Goal: Book appointment/travel/reservation

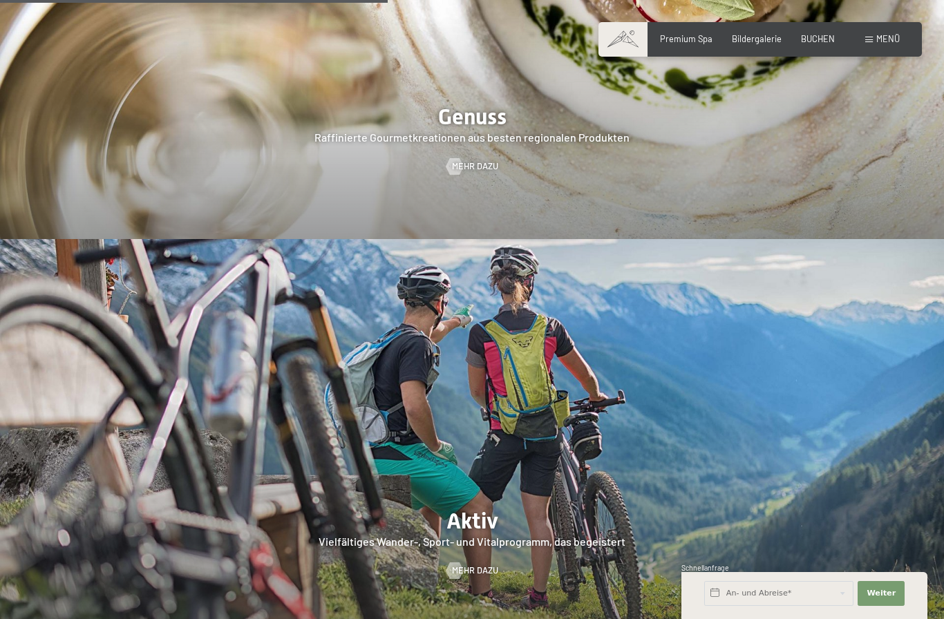
scroll to position [2184, 0]
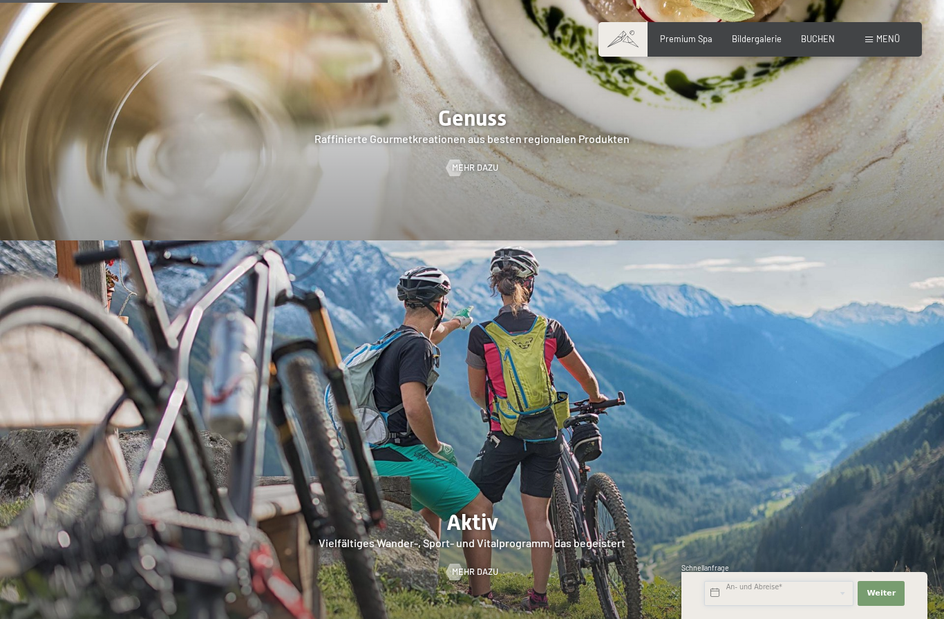
click at [721, 592] on input "text" at bounding box center [778, 593] width 149 height 25
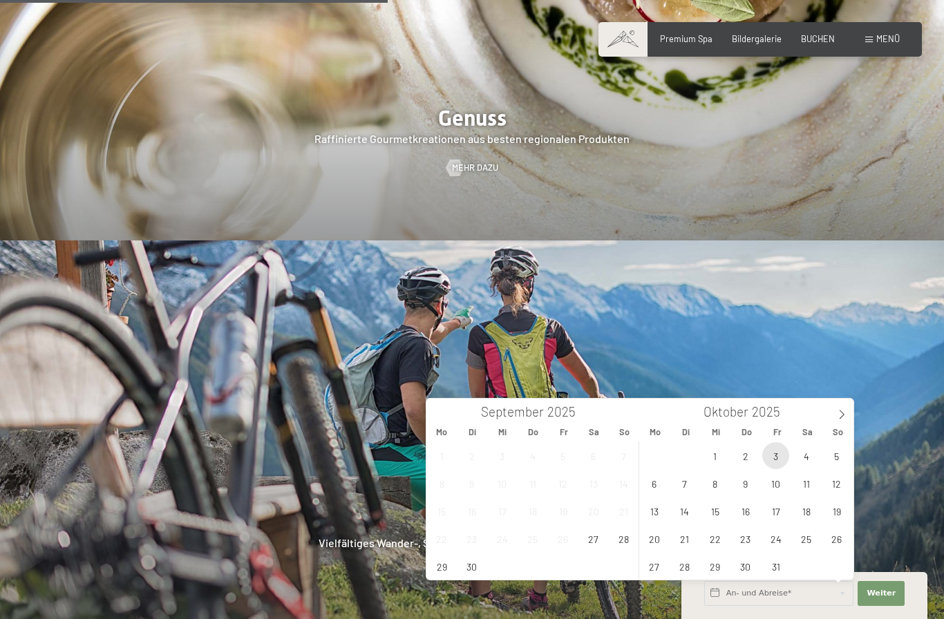
click at [782, 465] on span "3" at bounding box center [776, 455] width 27 height 27
click at [660, 489] on span "6" at bounding box center [654, 483] width 27 height 27
type input "[DATE] - [DATE]"
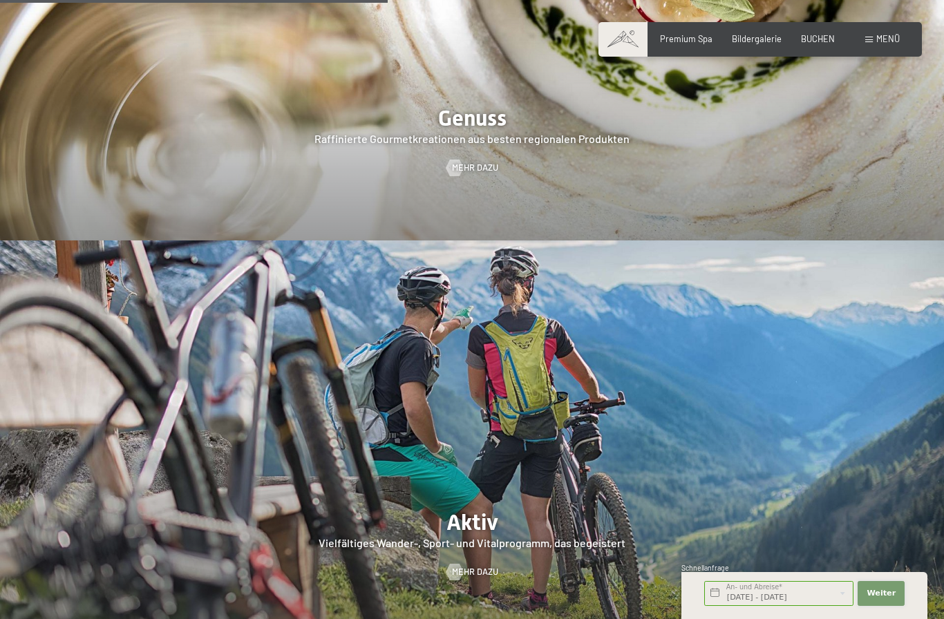
click at [886, 599] on span "Weiter" at bounding box center [881, 593] width 29 height 11
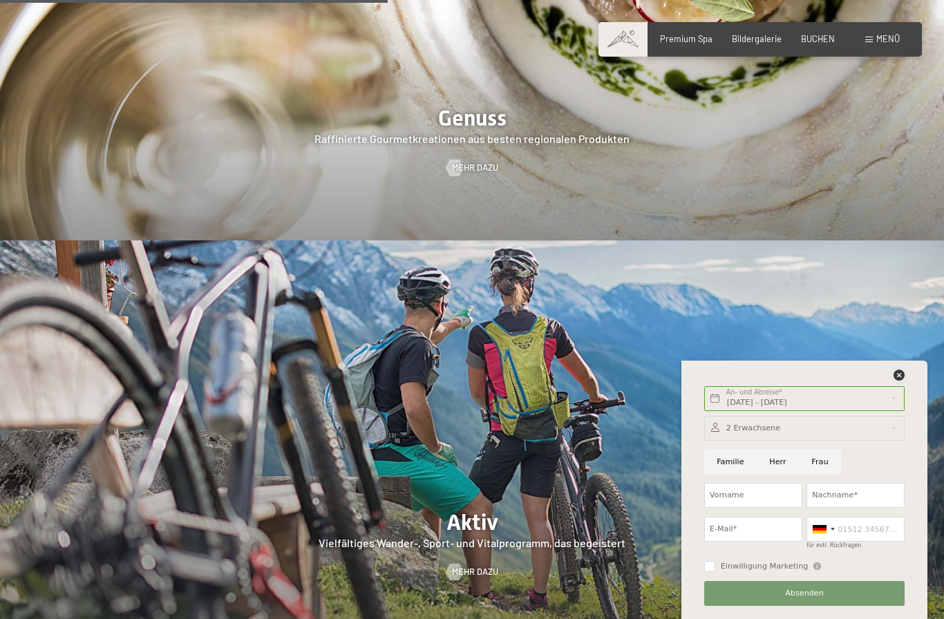
click at [901, 374] on icon at bounding box center [899, 375] width 11 height 11
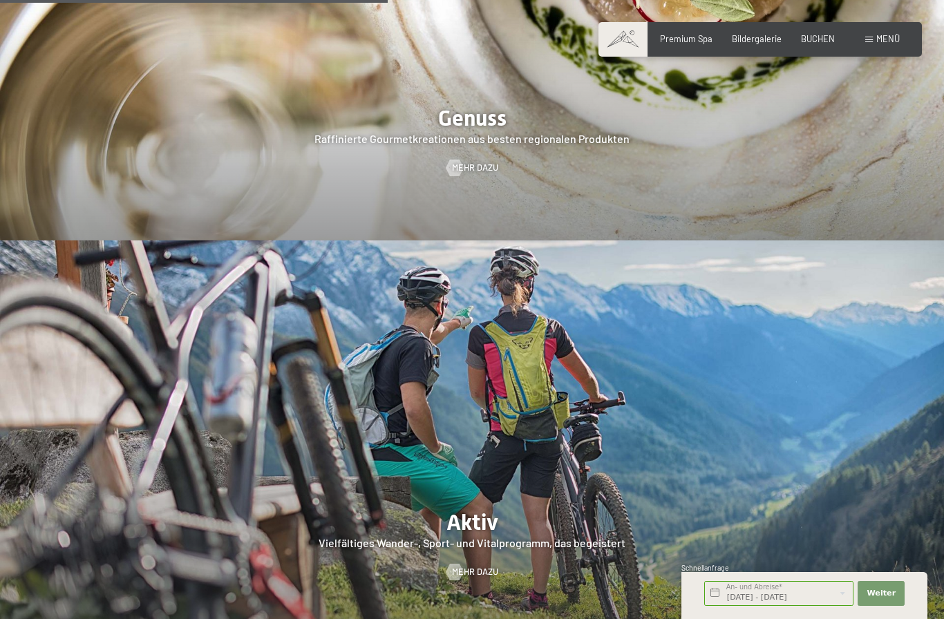
click at [824, 43] on div "BUCHEN" at bounding box center [818, 39] width 34 height 12
click at [821, 33] on span "BUCHEN" at bounding box center [818, 38] width 34 height 11
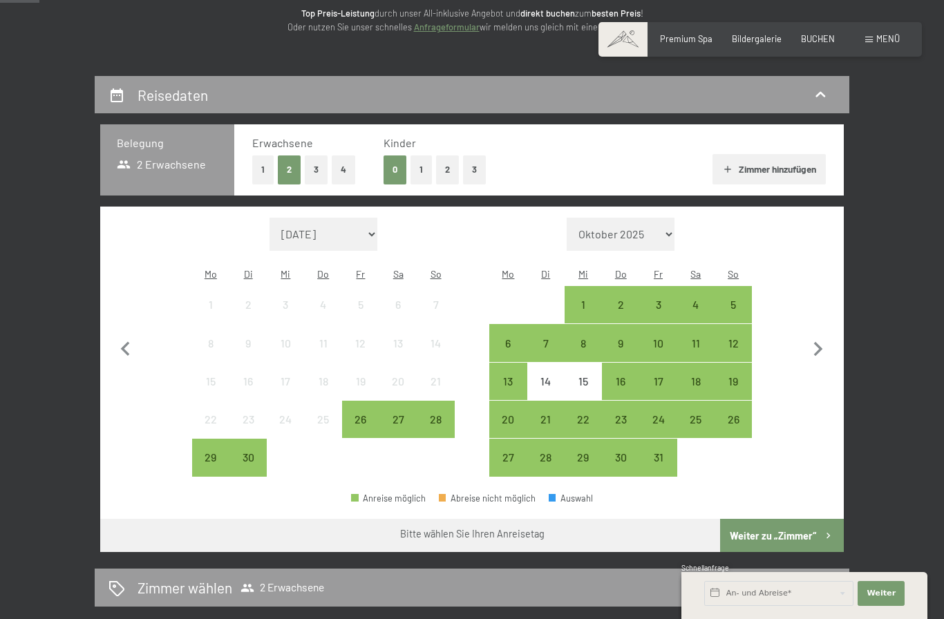
scroll to position [190, 0]
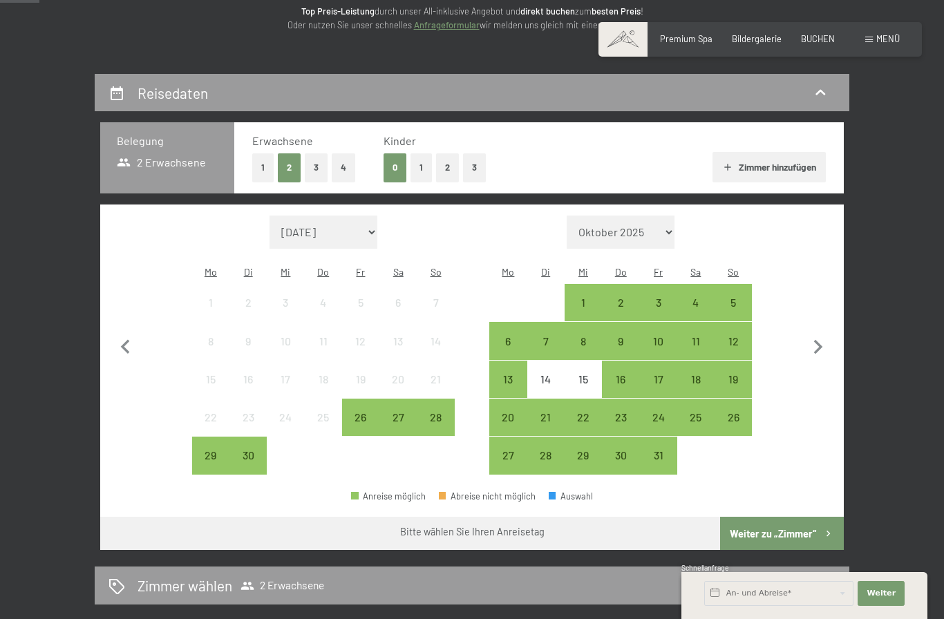
click at [657, 303] on div "3" at bounding box center [658, 314] width 35 height 35
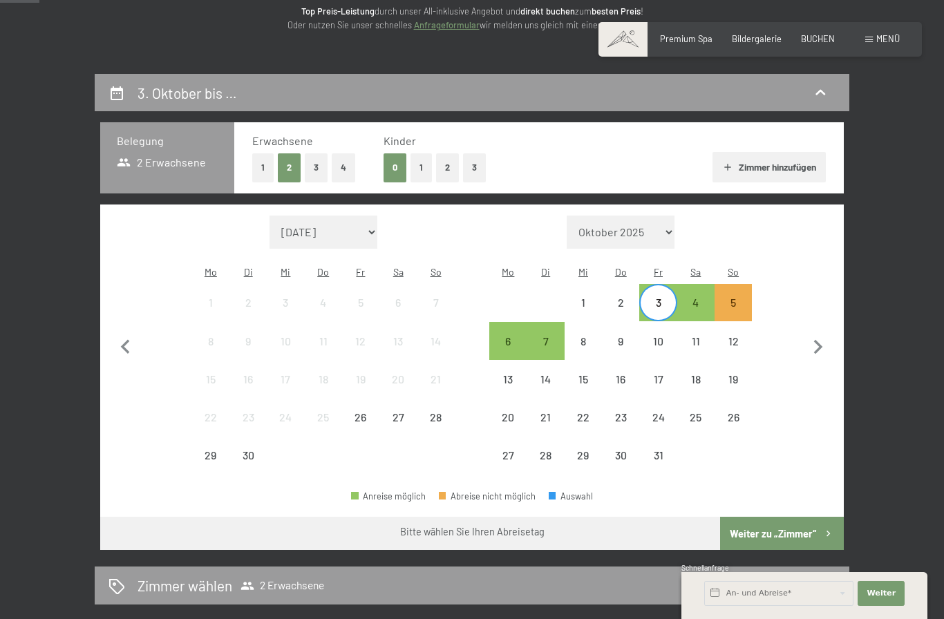
click at [512, 339] on div "6" at bounding box center [508, 353] width 35 height 35
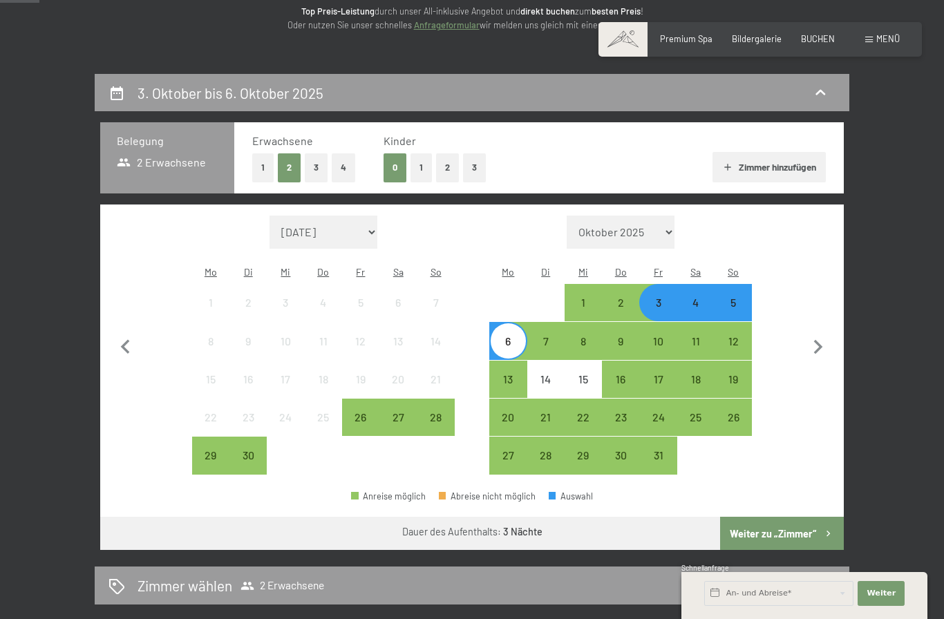
click at [793, 534] on button "Weiter zu „Zimmer“" at bounding box center [782, 533] width 124 height 33
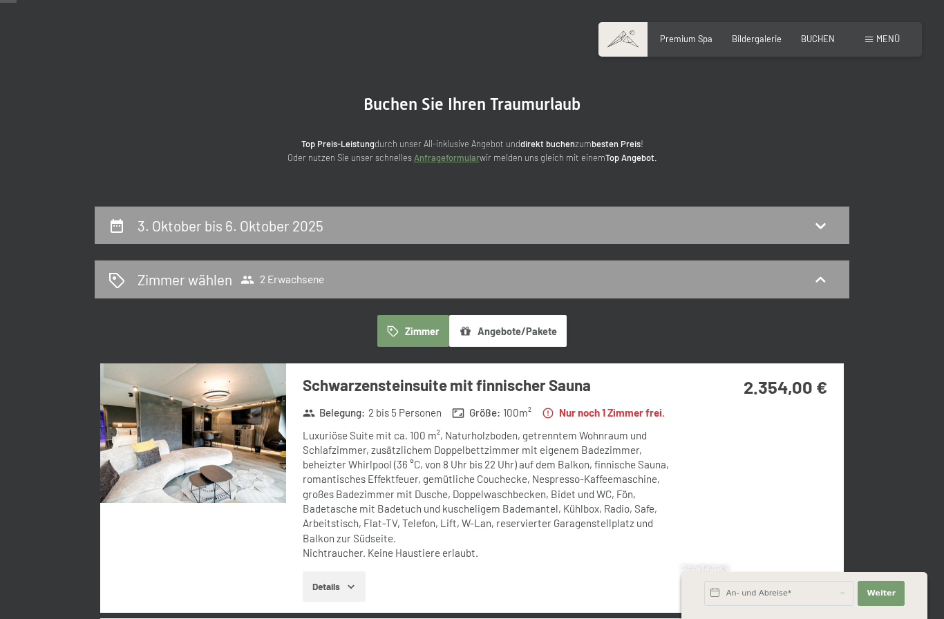
scroll to position [0, 0]
